Goal: Task Accomplishment & Management: Use online tool/utility

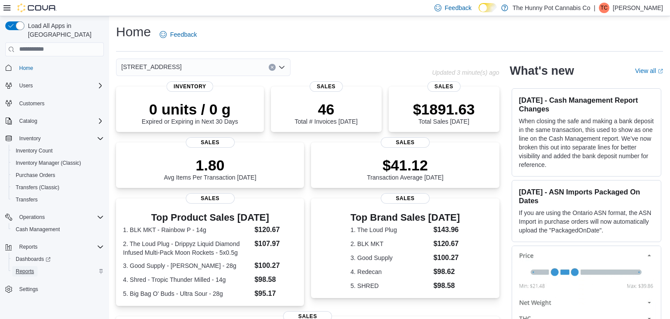
click at [29, 267] on span "Reports" at bounding box center [25, 270] width 18 height 7
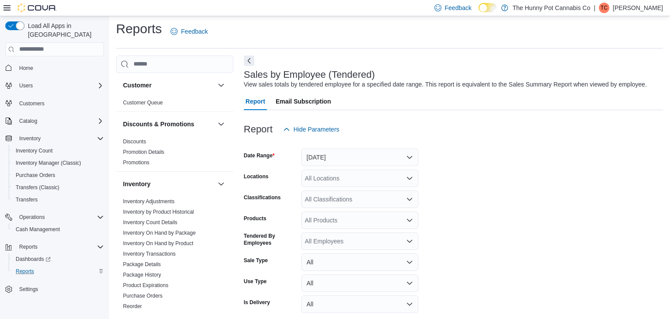
scroll to position [20, 0]
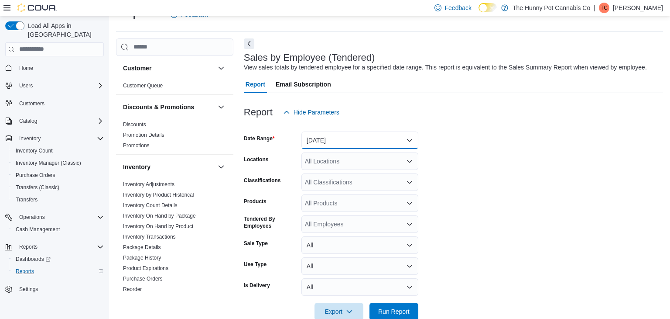
click at [342, 138] on button "Yesterday" at bounding box center [360, 139] width 117 height 17
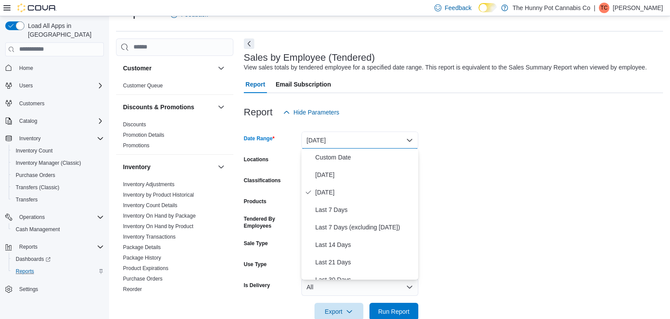
click at [342, 138] on button "Yesterday" at bounding box center [360, 139] width 117 height 17
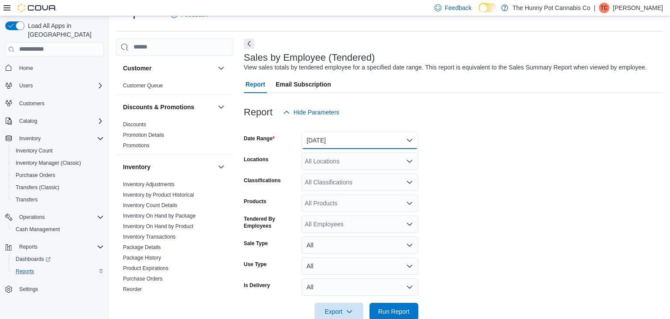
click at [342, 138] on button "Yesterday" at bounding box center [360, 139] width 117 height 17
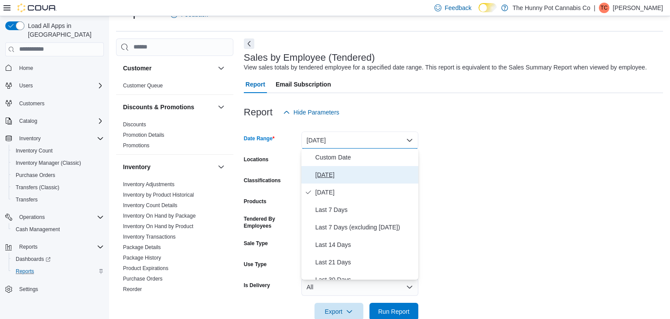
click at [325, 169] on span "[DATE]" at bounding box center [364, 174] width 99 height 10
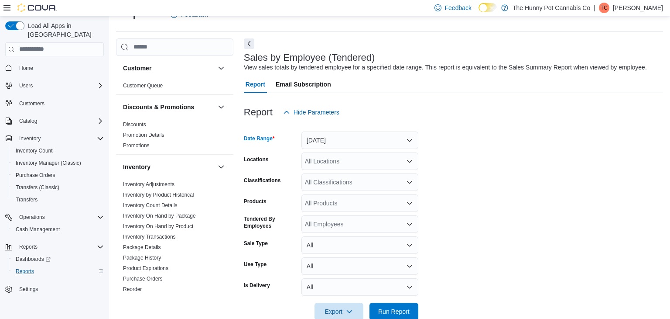
click at [323, 161] on div "All Locations" at bounding box center [360, 160] width 117 height 17
type input "***"
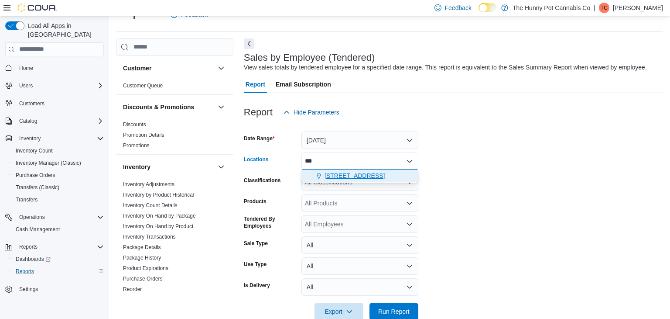
click at [326, 172] on span "[STREET_ADDRESS]" at bounding box center [355, 175] width 60 height 9
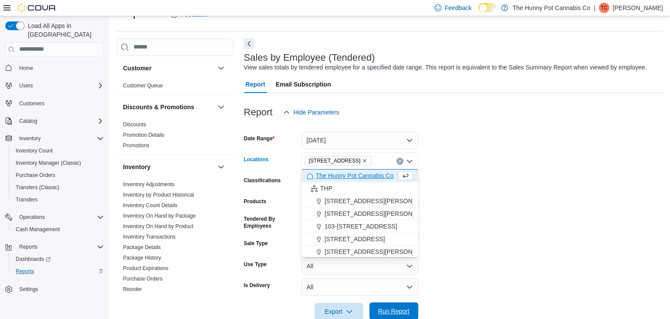
click at [399, 308] on span "Run Report" at bounding box center [393, 310] width 31 height 9
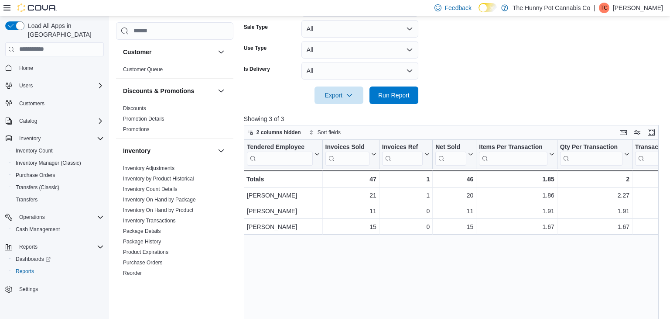
click at [648, 7] on p "[PERSON_NAME]" at bounding box center [638, 8] width 50 height 10
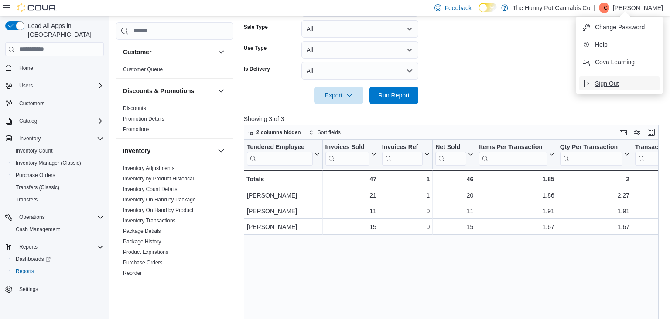
click at [607, 86] on span "Sign Out" at bounding box center [607, 83] width 24 height 9
